Goal: Task Accomplishment & Management: Manage account settings

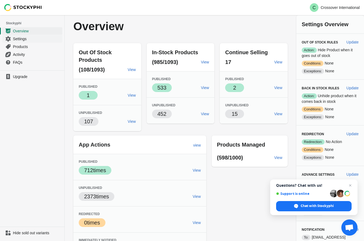
click at [23, 39] on span "Settings" at bounding box center [37, 38] width 48 height 5
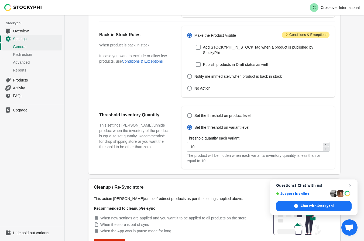
scroll to position [147, 0]
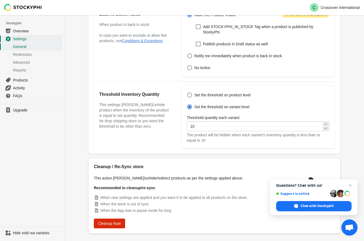
click at [325, 130] on div "10" at bounding box center [258, 126] width 143 height 10
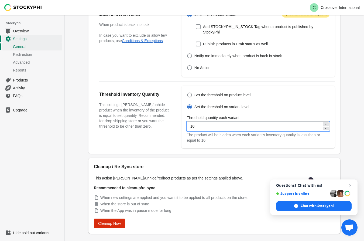
click at [326, 128] on icon at bounding box center [325, 128] width 1 height 1
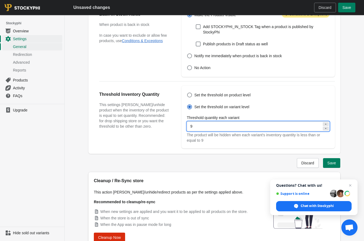
click at [326, 128] on icon at bounding box center [325, 128] width 1 height 1
type input "5"
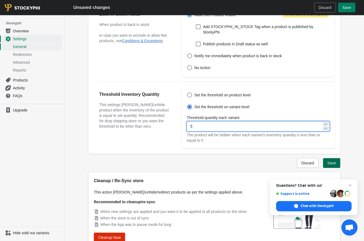
click at [332, 162] on span "Save" at bounding box center [331, 163] width 9 height 4
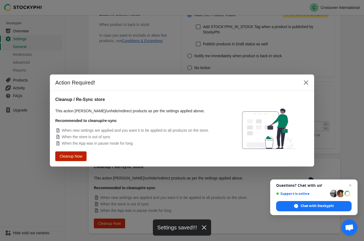
click at [82, 154] on span "Cleanup Now" at bounding box center [71, 156] width 23 height 4
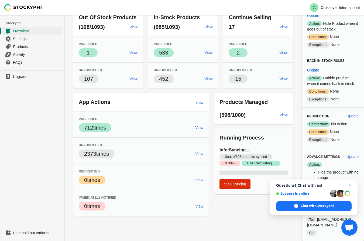
scroll to position [109, 0]
click at [214, 194] on div "Info: Syncing... 0 out of 895 products synced Critical 0.00 % Success ETA: Calc…" at bounding box center [253, 167] width 79 height 53
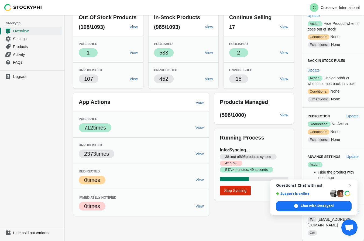
click at [220, 141] on p "Running Process" at bounding box center [254, 138] width 68 height 8
